Goal: Check status: Check status

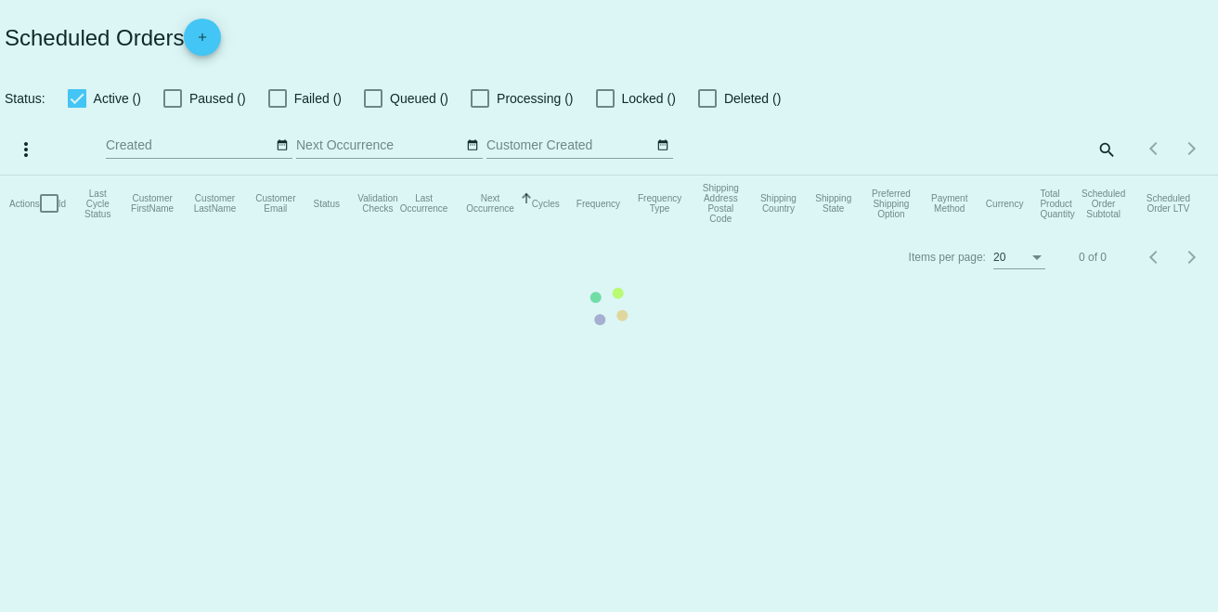
click at [874, 175] on mat-table "Actions Id Last Cycle Status Customer FirstName Customer LastName Customer Emai…" at bounding box center [609, 203] width 1218 height 56
checkbox input "true"
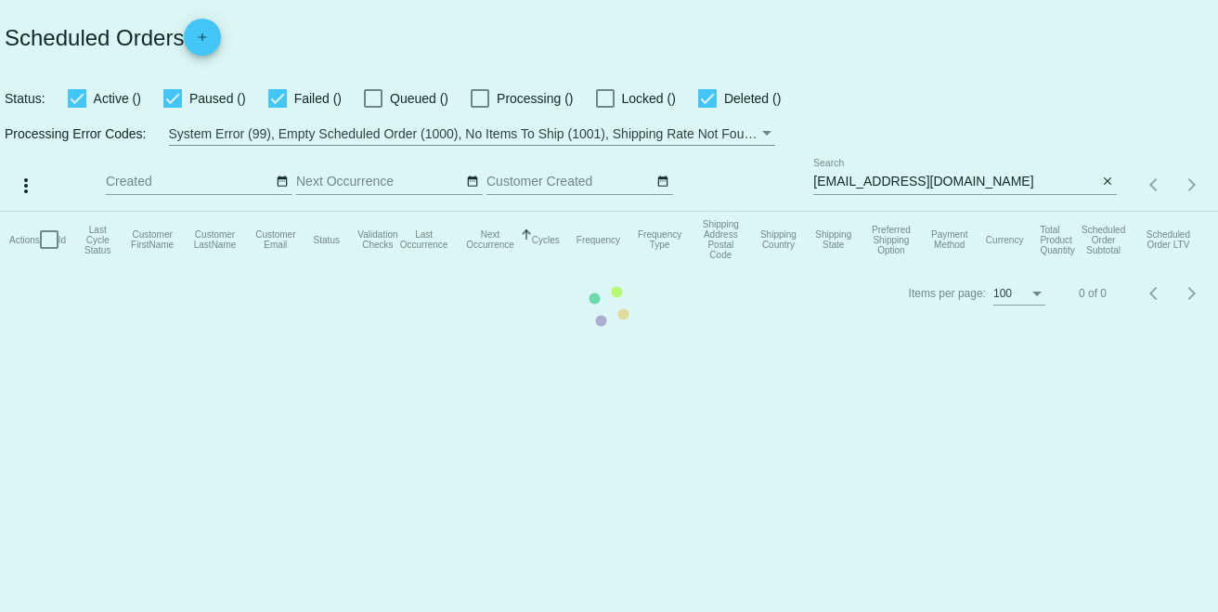
drag, startPoint x: 1026, startPoint y: 170, endPoint x: 703, endPoint y: 185, distance: 323.4
click at [703, 212] on mat-table "Actions Id Last Cycle Status Customer FirstName Customer LastName Customer Emai…" at bounding box center [609, 240] width 1218 height 56
click at [896, 212] on mat-table "Actions Id Last Cycle Status Customer FirstName Customer LastName Customer Emai…" at bounding box center [609, 240] width 1218 height 56
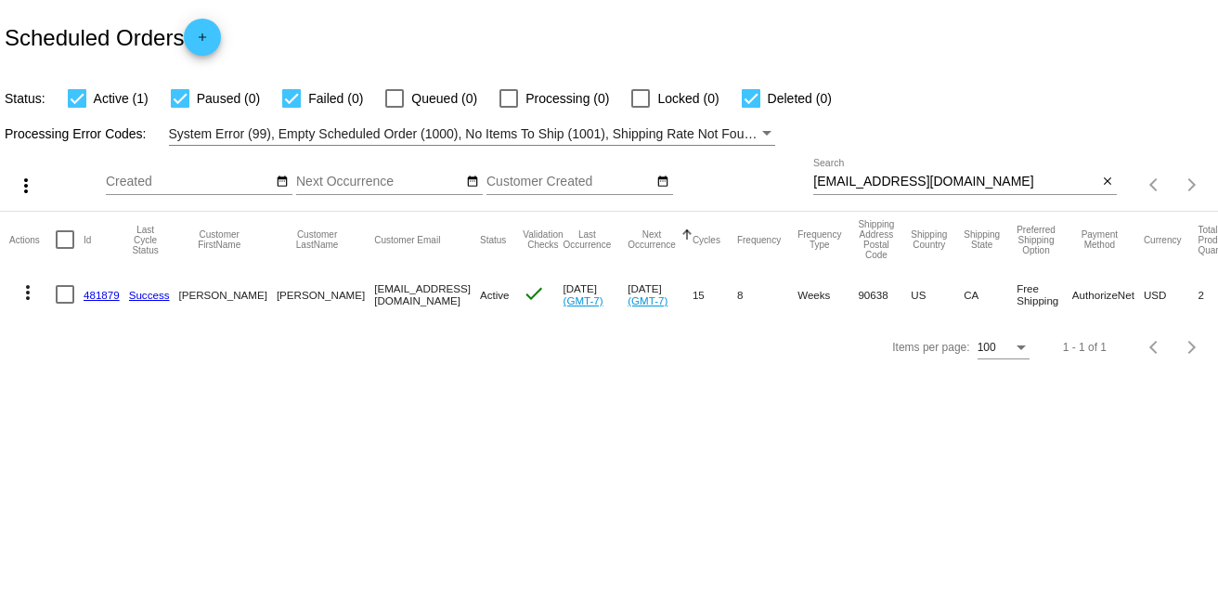
drag, startPoint x: 1029, startPoint y: 168, endPoint x: 914, endPoint y: 200, distance: 118.5
click at [895, 195] on div "[EMAIL_ADDRESS][DOMAIN_NAME] Search close" at bounding box center [965, 185] width 304 height 53
click at [995, 162] on div "[EMAIL_ADDRESS][DOMAIN_NAME] Search" at bounding box center [955, 177] width 284 height 36
drag, startPoint x: 1000, startPoint y: 179, endPoint x: 741, endPoint y: 187, distance: 259.1
click at [741, 187] on div "more_vert Sep Jan Feb Mar [DATE]" at bounding box center [609, 179] width 1218 height 66
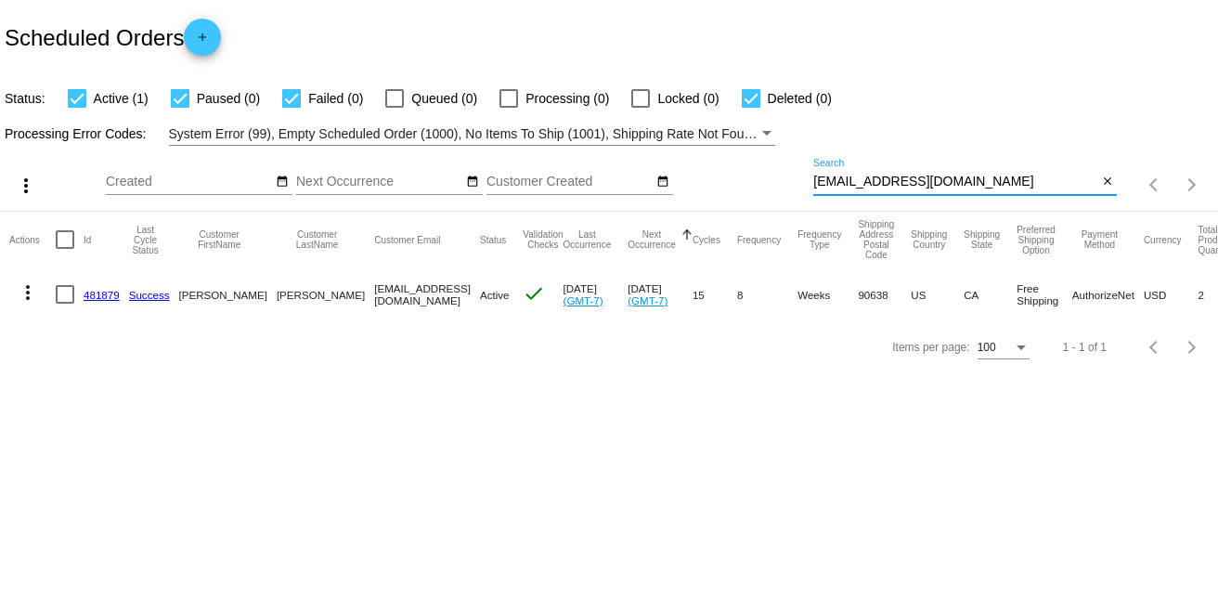
paste input "#143843"
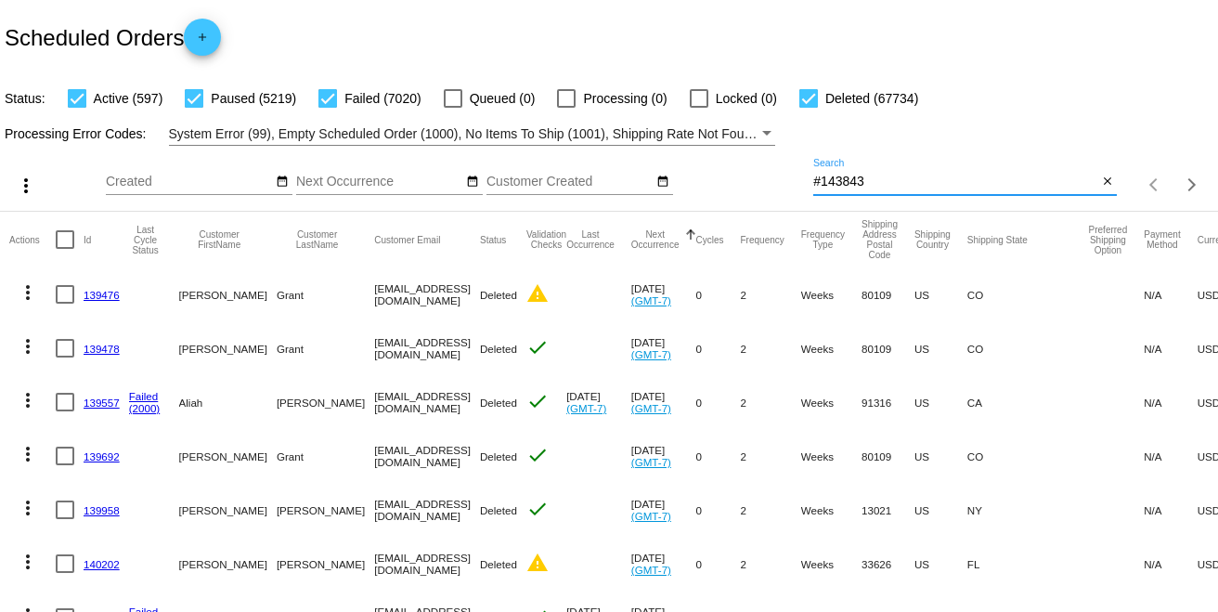
drag, startPoint x: 904, startPoint y: 177, endPoint x: 750, endPoint y: 185, distance: 154.3
click at [748, 185] on div "more_vert Sep Jan Feb Mar [DATE]" at bounding box center [609, 179] width 1218 height 66
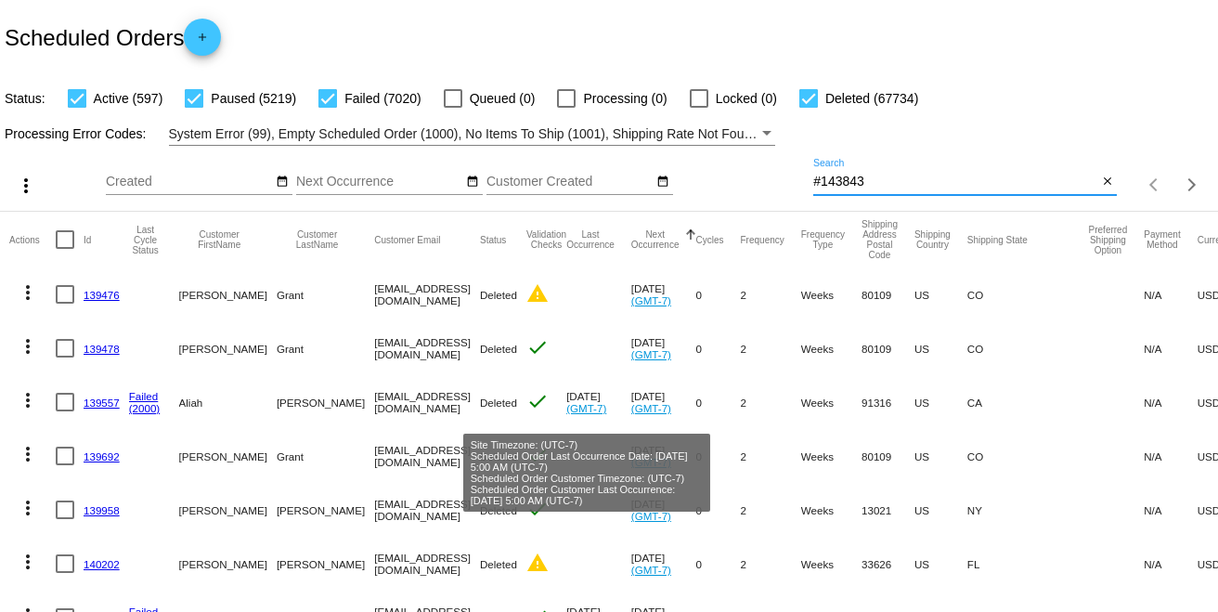
paste input "[PERSON_NAME][EMAIL_ADDRESS][DOMAIN_NAME]"
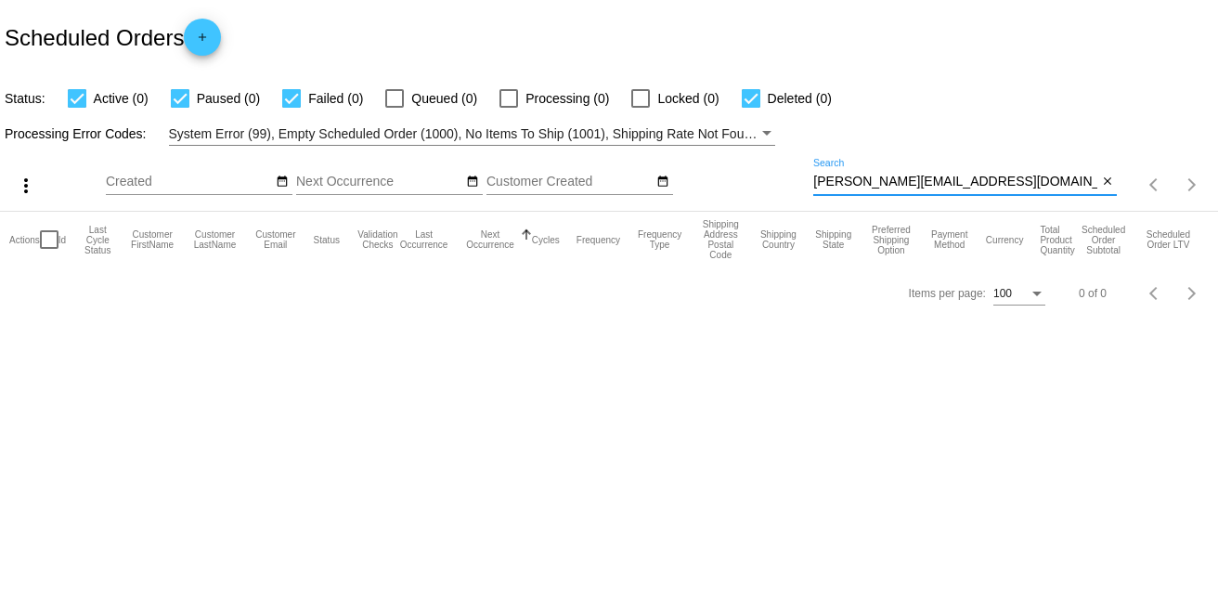
type input "[PERSON_NAME][EMAIL_ADDRESS][DOMAIN_NAME]"
